Goal: Information Seeking & Learning: Learn about a topic

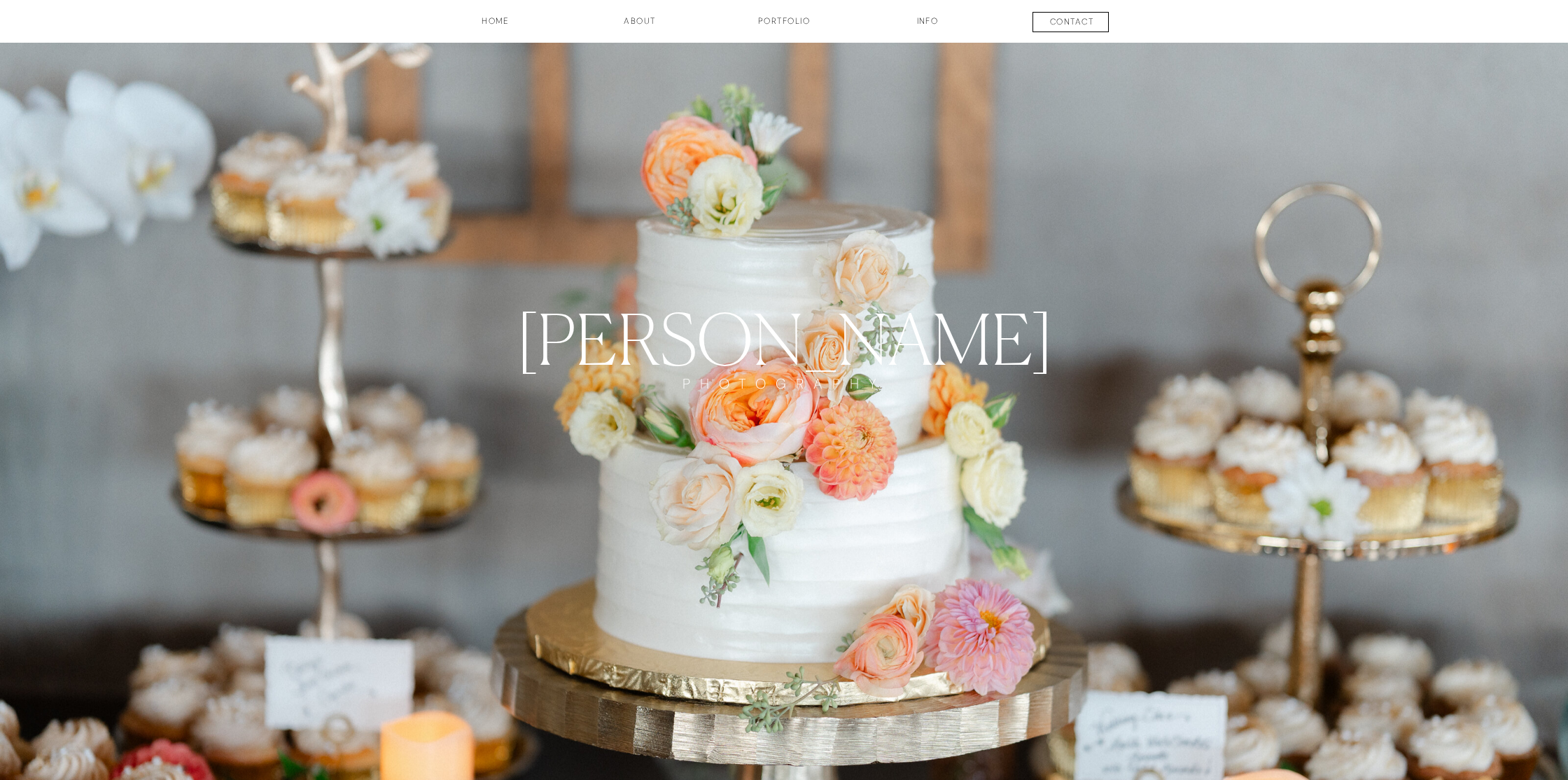
click at [780, 21] on h3 "Portfolio" at bounding box center [784, 26] width 103 height 23
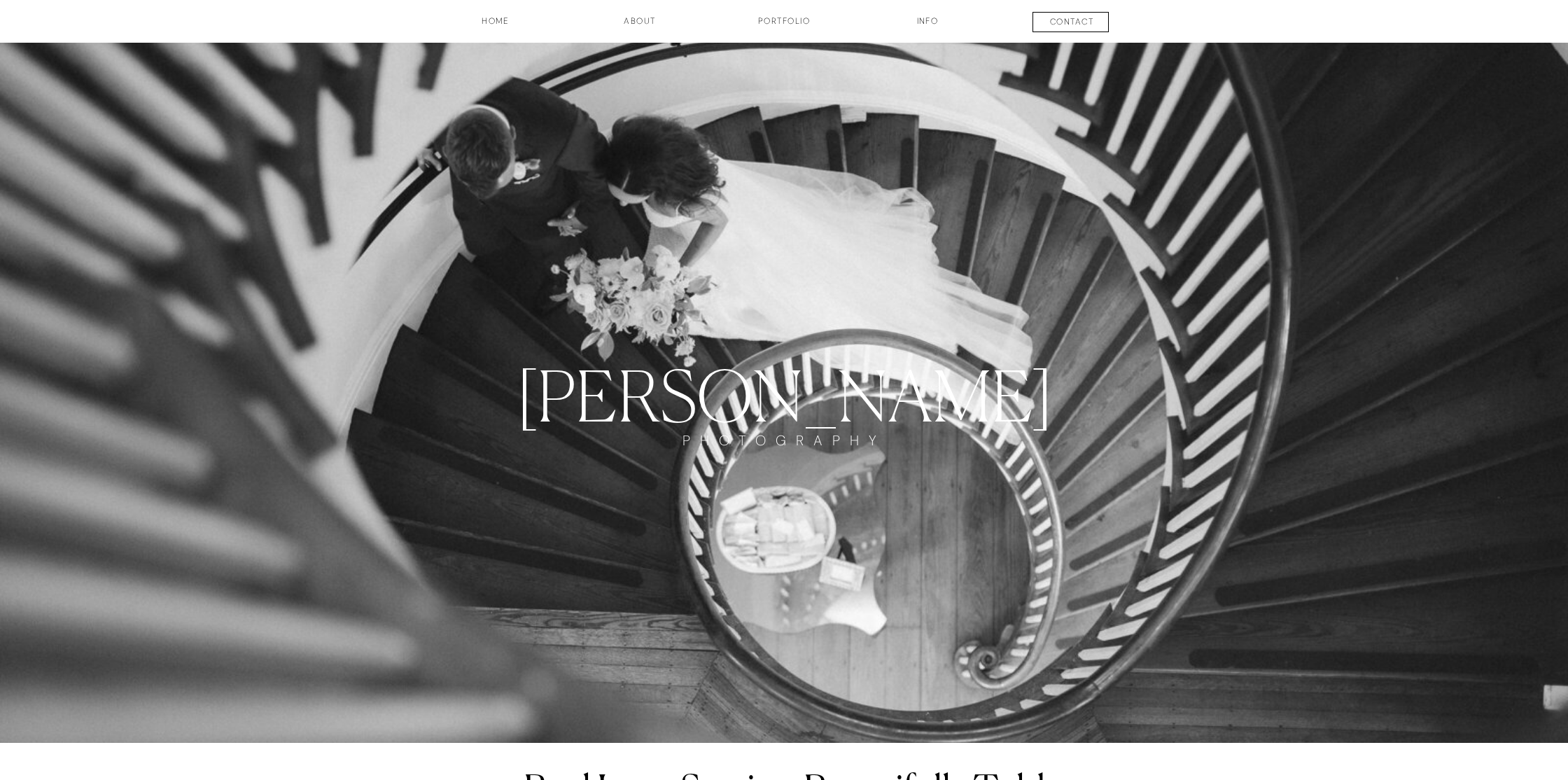
click at [934, 18] on h3 "INFO" at bounding box center [927, 26] width 70 height 23
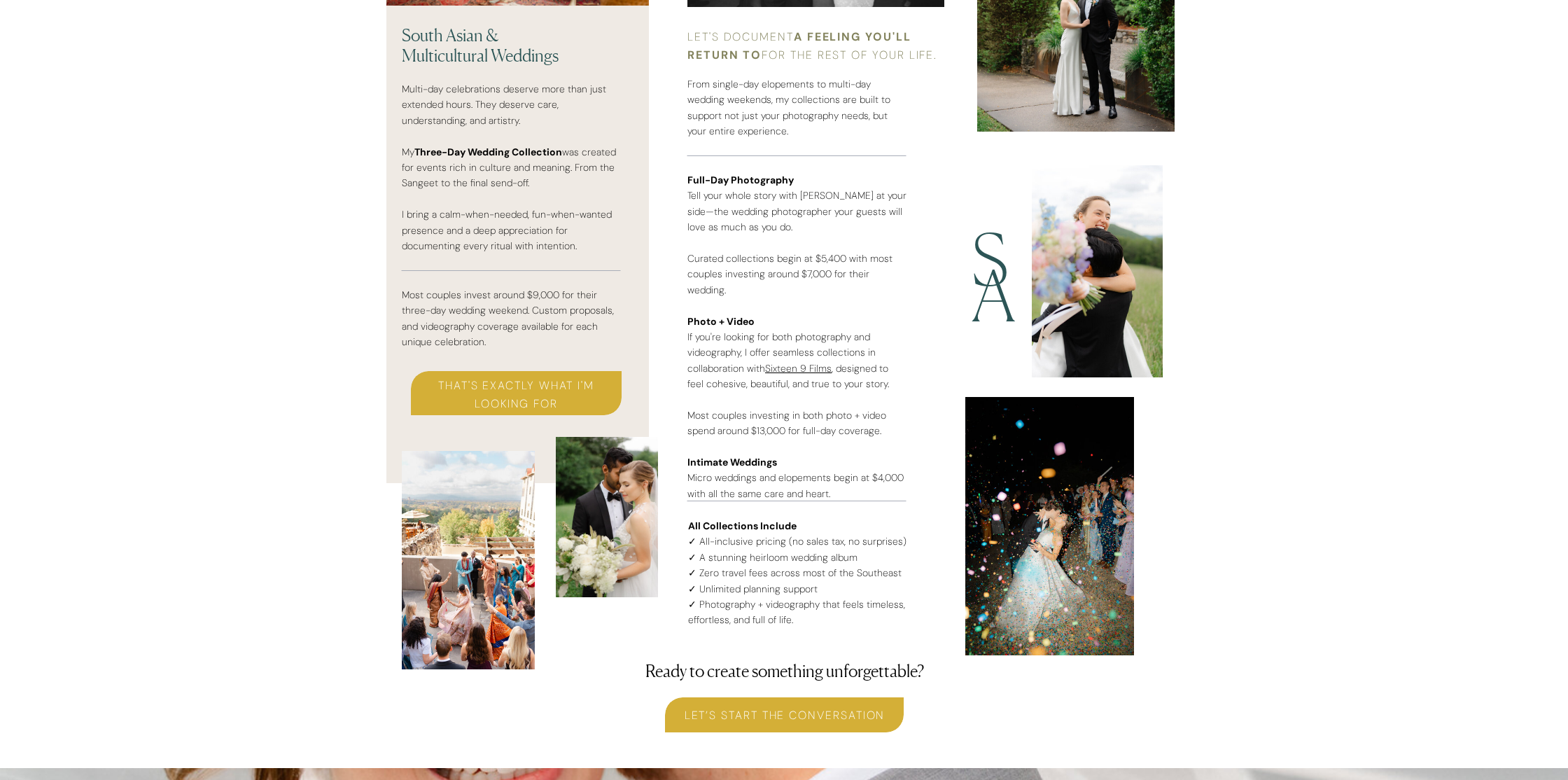
scroll to position [3622, 0]
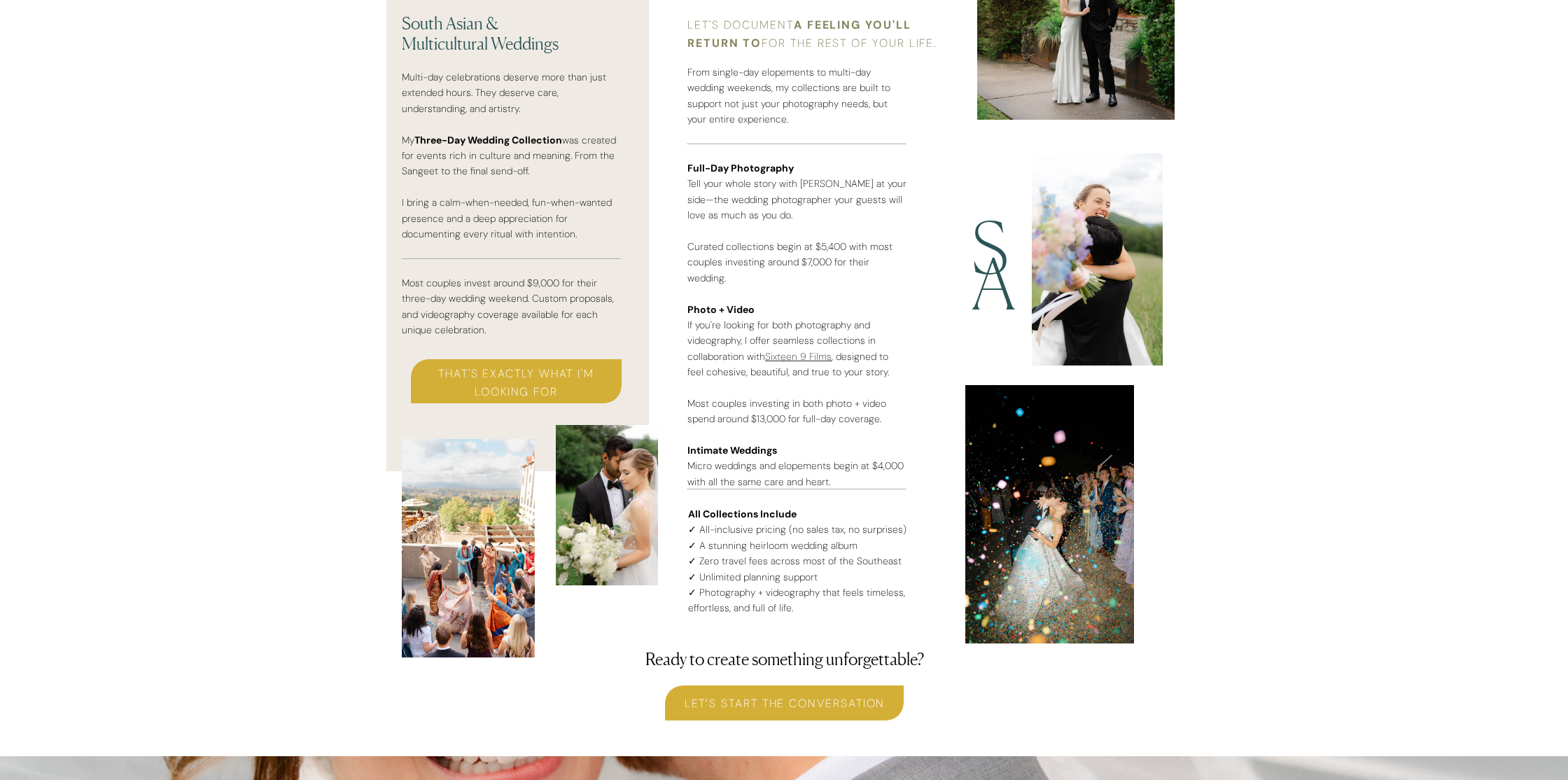
click at [799, 350] on link "Sixteen 9 Films" at bounding box center [799, 356] width 67 height 12
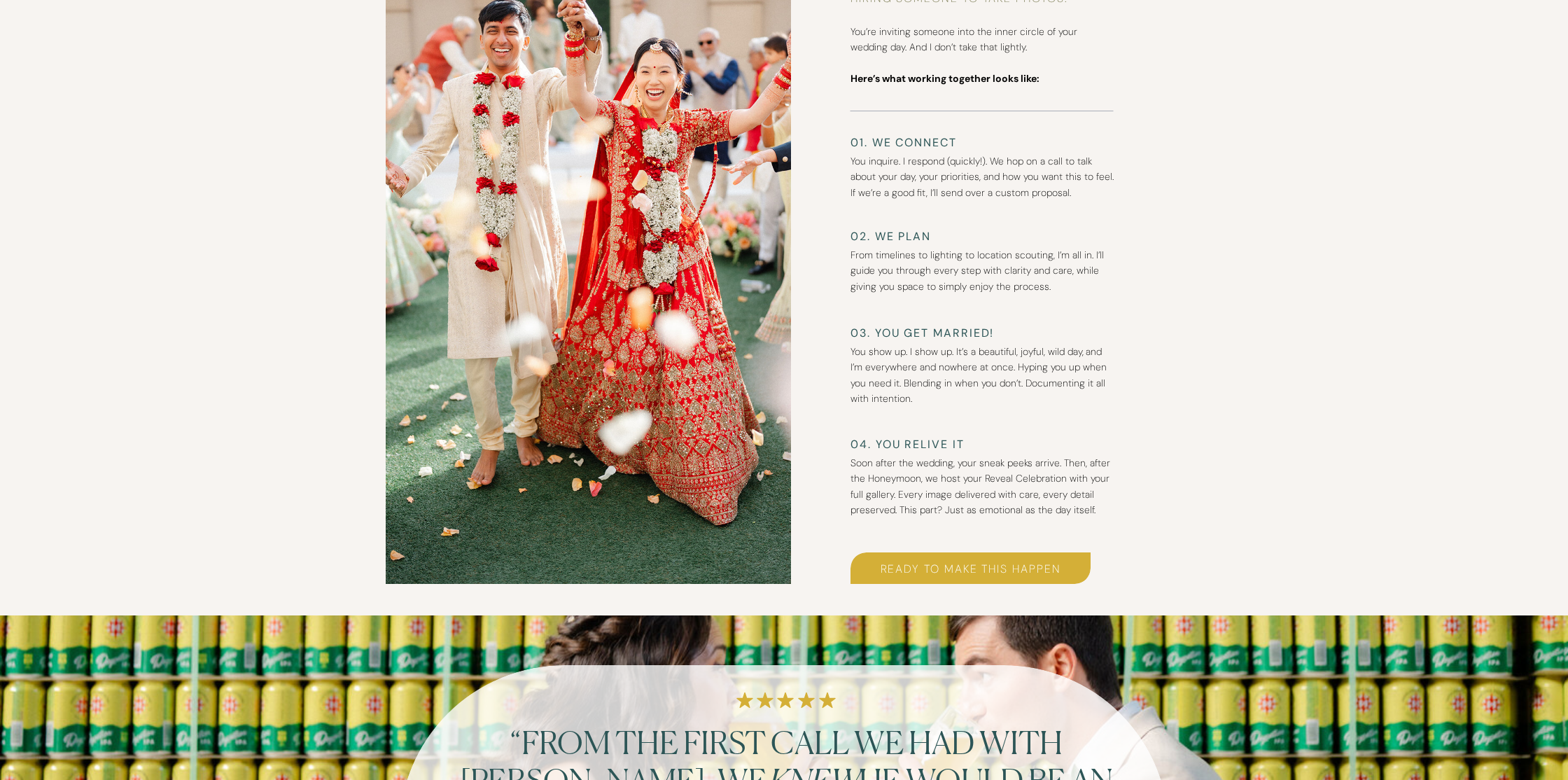
scroll to position [2315, 0]
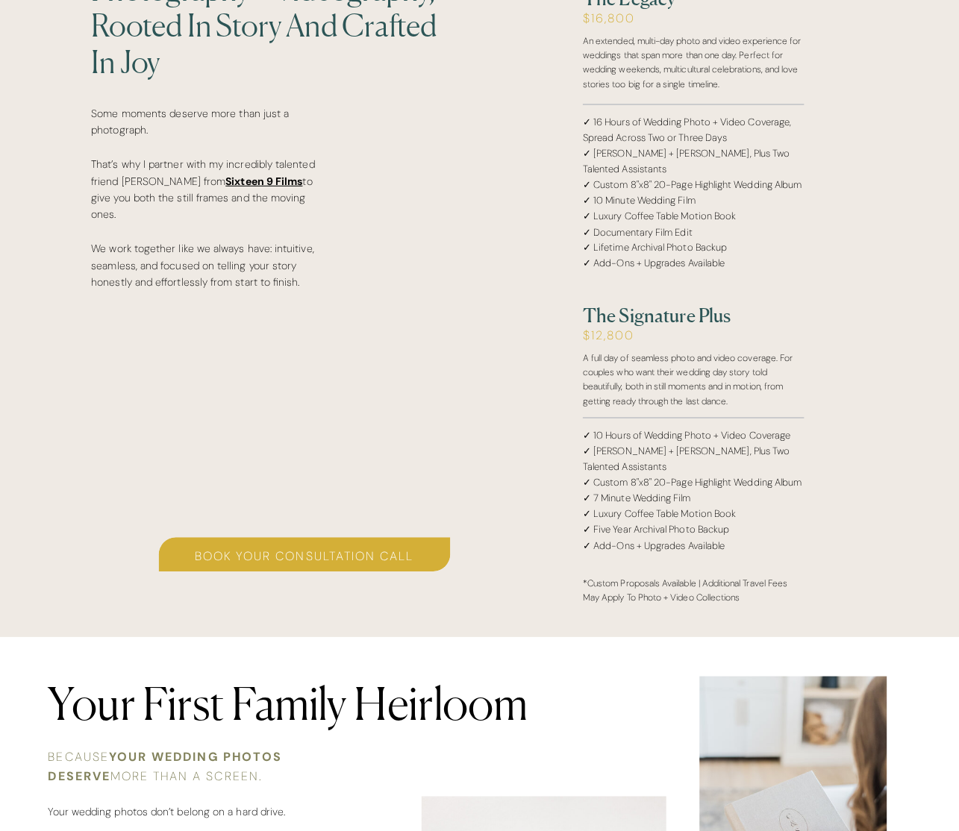
scroll to position [2866, 0]
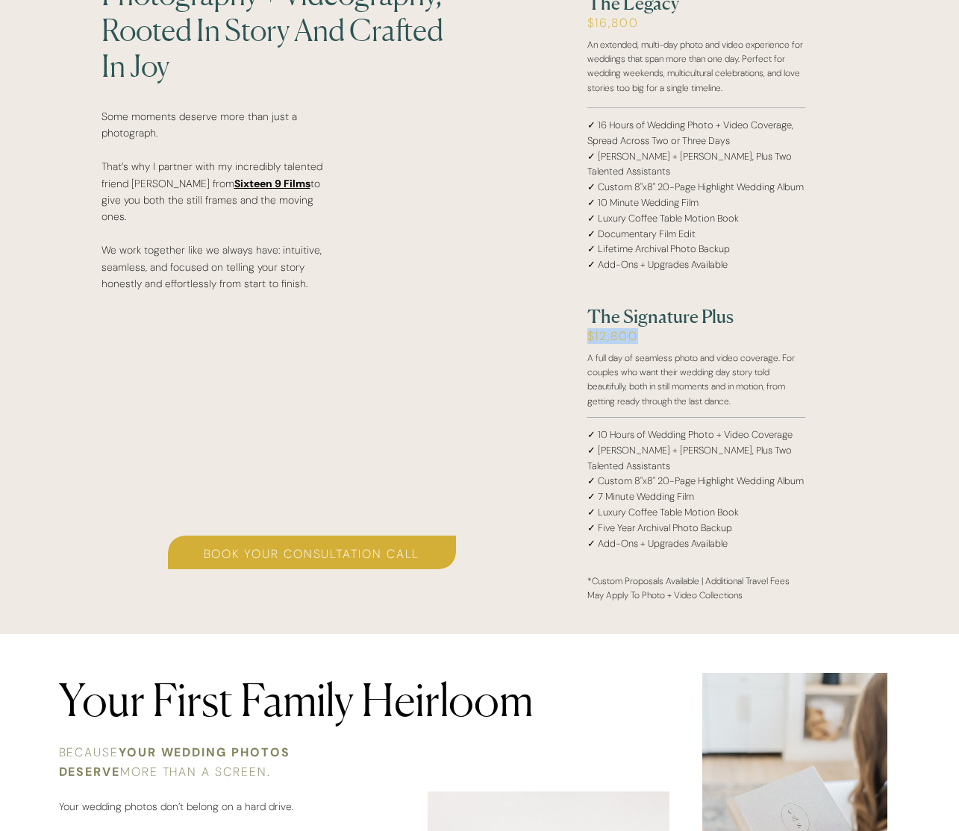
drag, startPoint x: 590, startPoint y: 334, endPoint x: 685, endPoint y: 341, distance: 95.0
click at [685, 341] on h2 "$12,800" at bounding box center [670, 345] width 166 height 32
click at [614, 473] on p "✓ 10 Hours of Wedding Photo + Video Coverage ✓ Simon + Andy, Plus Two Talented …" at bounding box center [696, 487] width 219 height 119
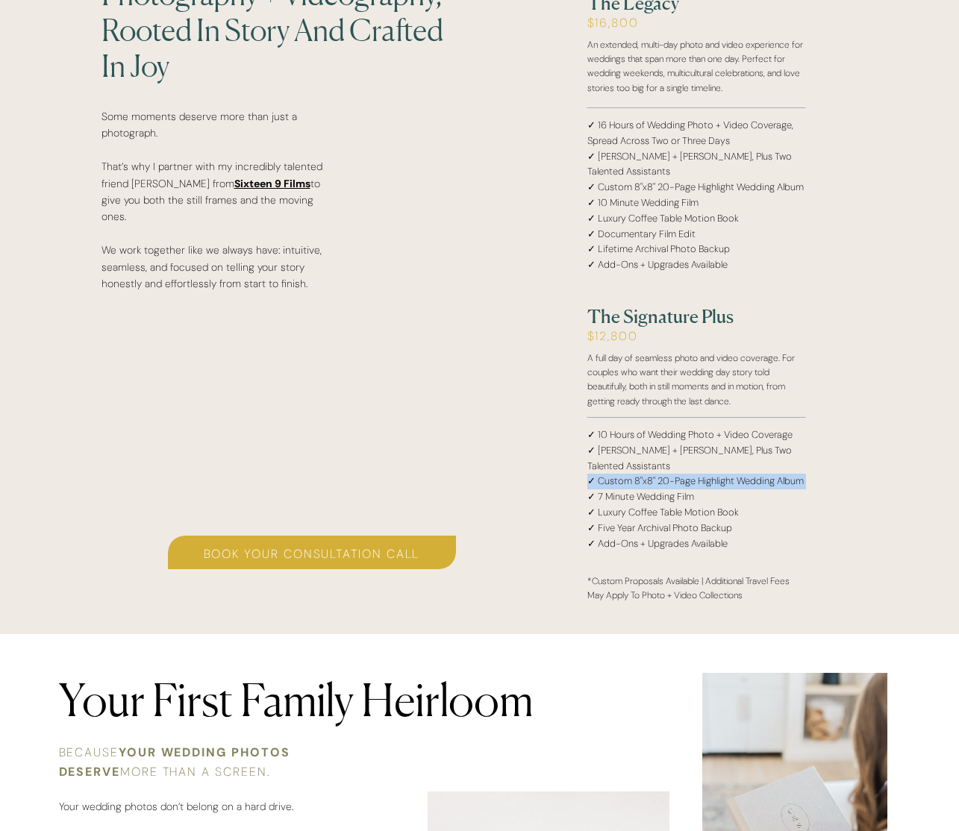
click at [614, 473] on p "✓ 10 Hours of Wedding Photo + Video Coverage ✓ Simon + Andy, Plus Two Talented …" at bounding box center [696, 487] width 219 height 119
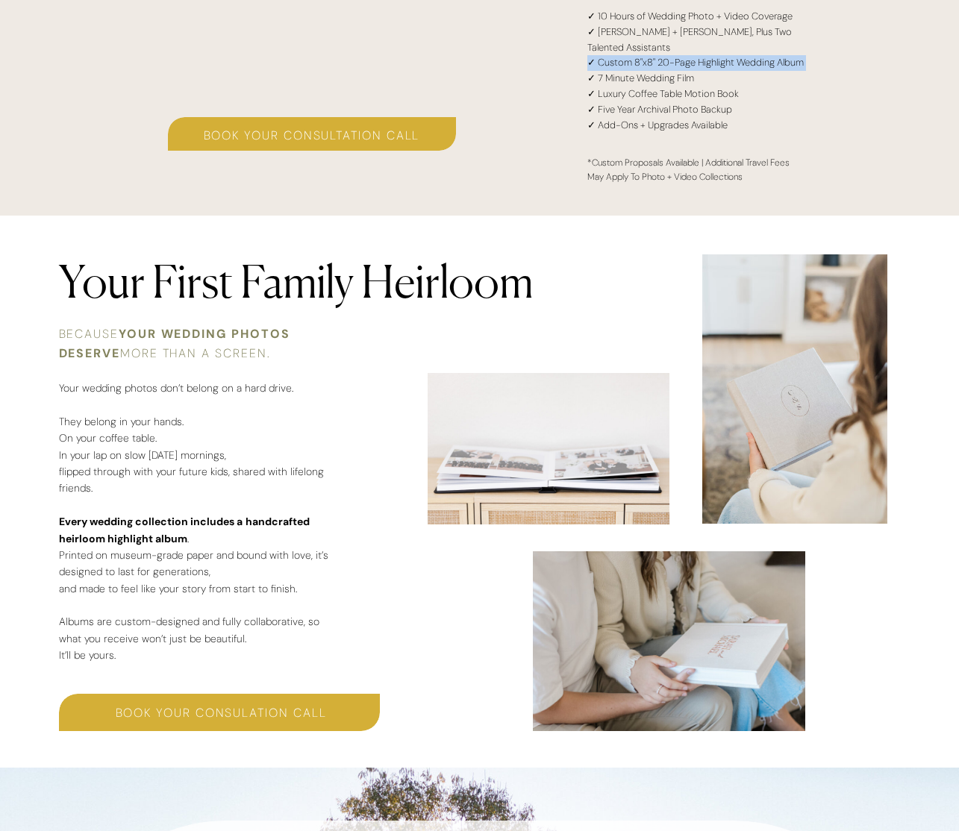
scroll to position [3288, 0]
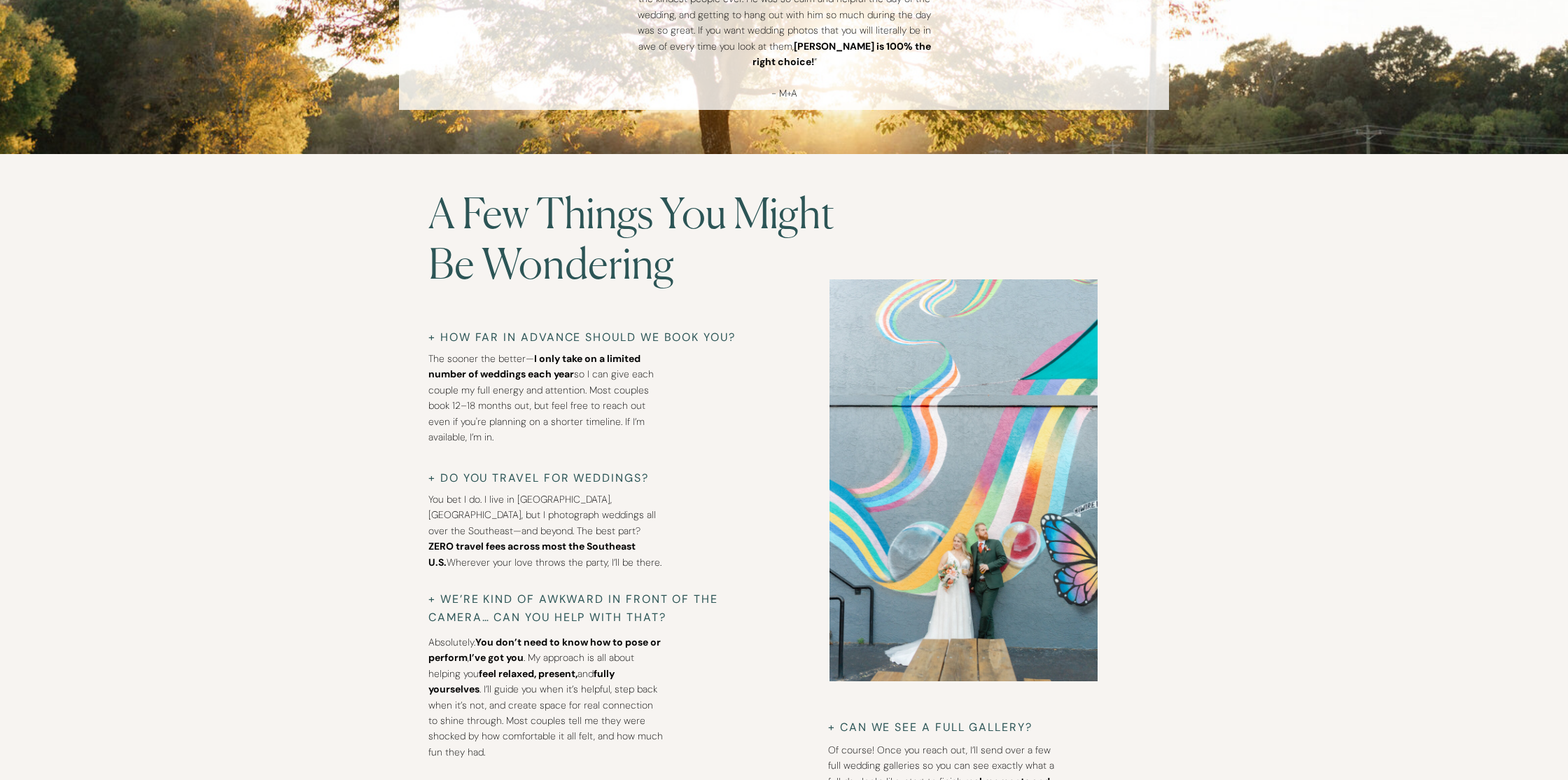
scroll to position [4634, 0]
